Goal: Task Accomplishment & Management: Manage account settings

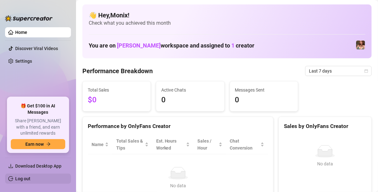
click at [30, 178] on link "Log out" at bounding box center [22, 178] width 15 height 5
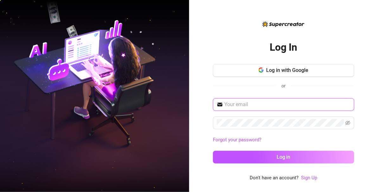
click at [238, 105] on input "text" at bounding box center [288, 105] width 126 height 8
paste input "m"
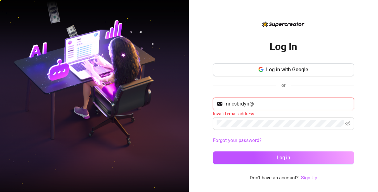
type input "mncsbrdyn@"
drag, startPoint x: 264, startPoint y: 103, endPoint x: 220, endPoint y: 94, distance: 44.7
click at [220, 94] on div "Log in with Google or mncsbrdyn@ Invalid email address Forgot your password? Lo…" at bounding box center [283, 116] width 141 height 107
paste input "[EMAIL_ADDRESS][DOMAIN_NAME]"
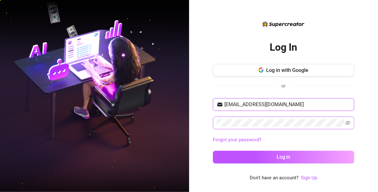
type input "[EMAIL_ADDRESS][DOMAIN_NAME]"
click at [347, 124] on icon "eye-invisible" at bounding box center [348, 123] width 5 height 4
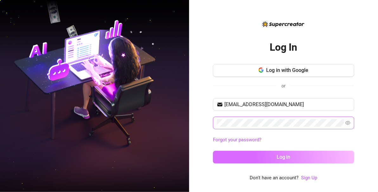
click at [325, 155] on button "Log in" at bounding box center [283, 157] width 141 height 13
